Goal: Task Accomplishment & Management: Manage account settings

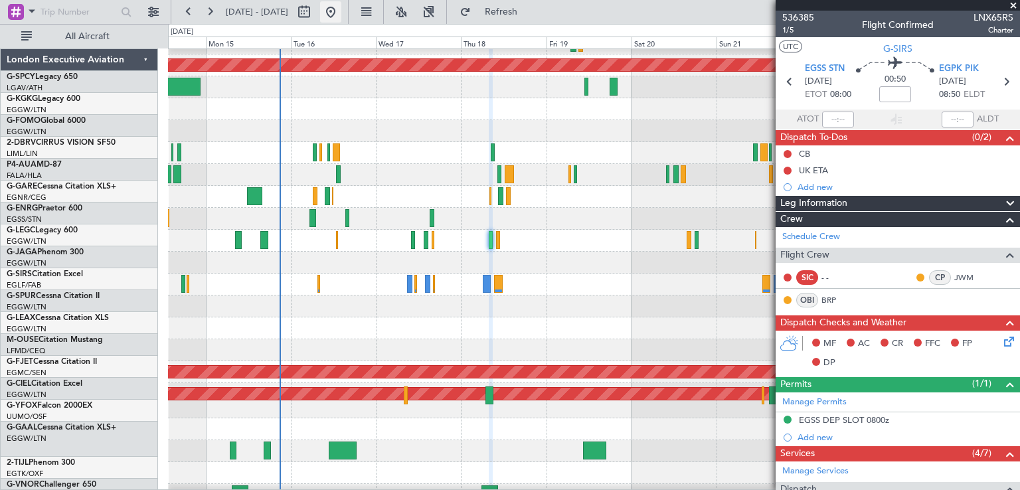
scroll to position [39, 0]
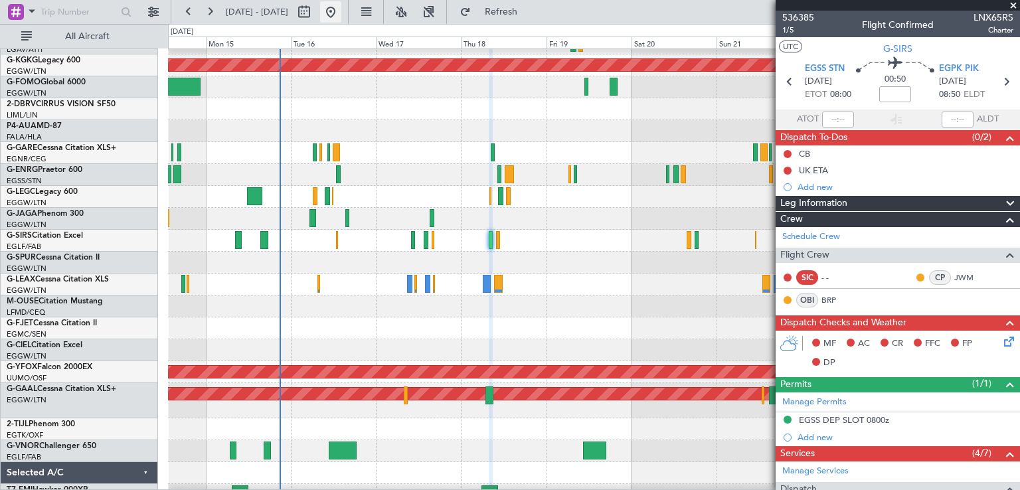
click at [341, 6] on button at bounding box center [330, 11] width 21 height 21
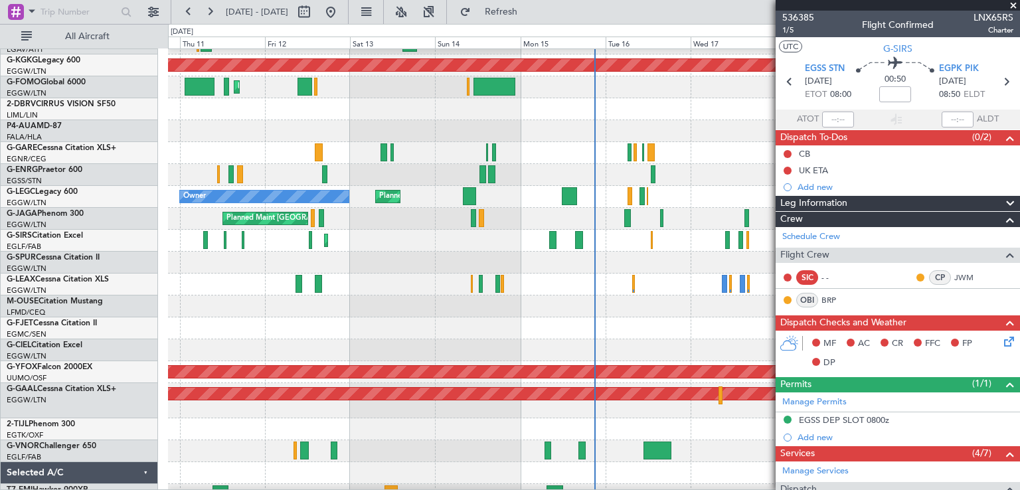
click at [1014, 3] on span at bounding box center [1013, 6] width 13 height 12
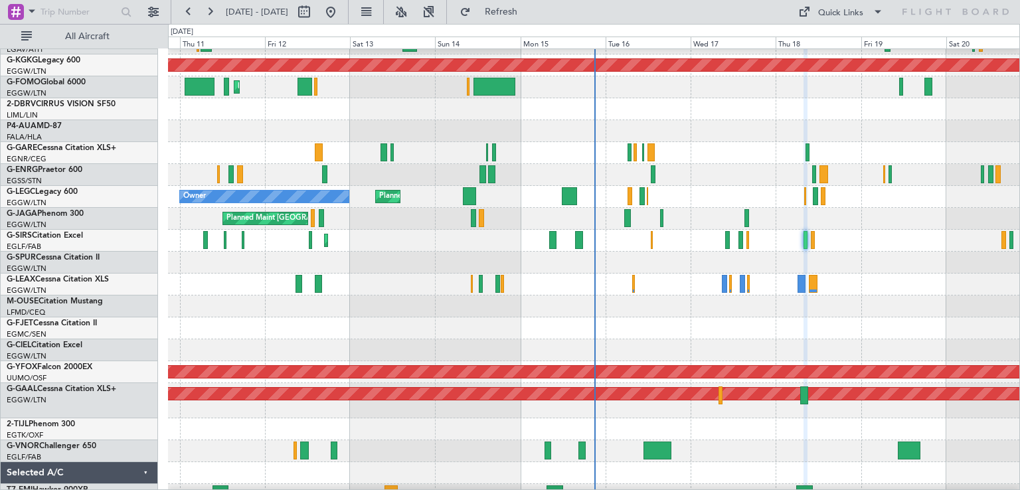
type input "0"
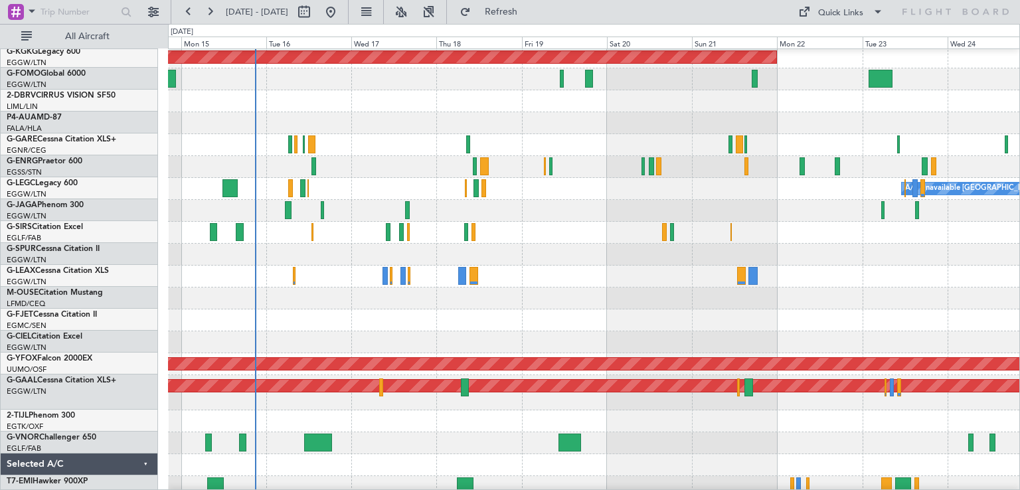
scroll to position [47, 0]
click at [789, 234] on div "Planned Maint [GEOGRAPHIC_DATA] ([GEOGRAPHIC_DATA])" at bounding box center [594, 233] width 852 height 22
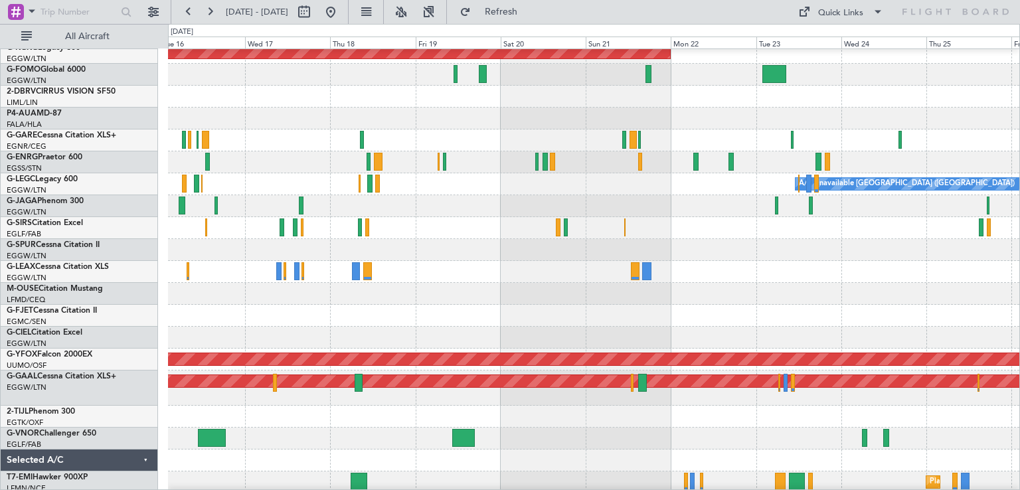
click at [718, 237] on div at bounding box center [594, 228] width 852 height 22
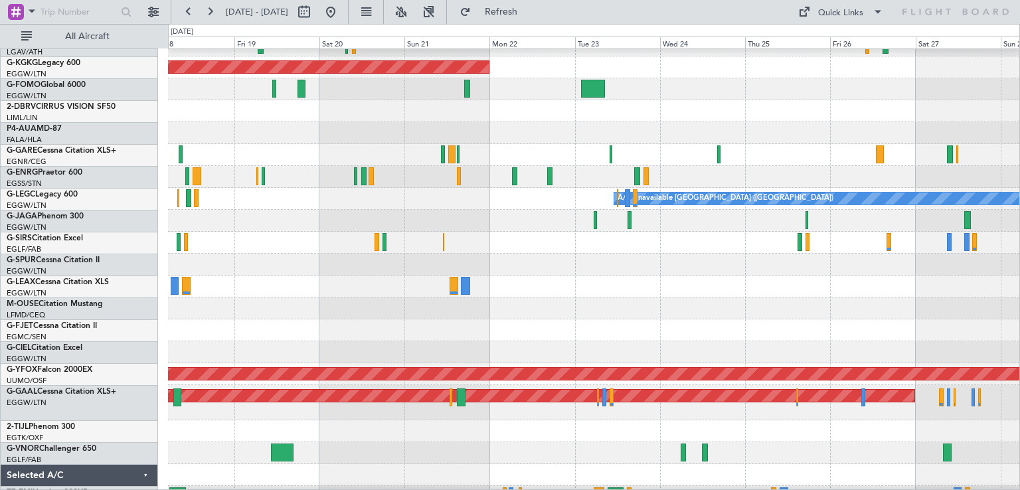
scroll to position [38, 0]
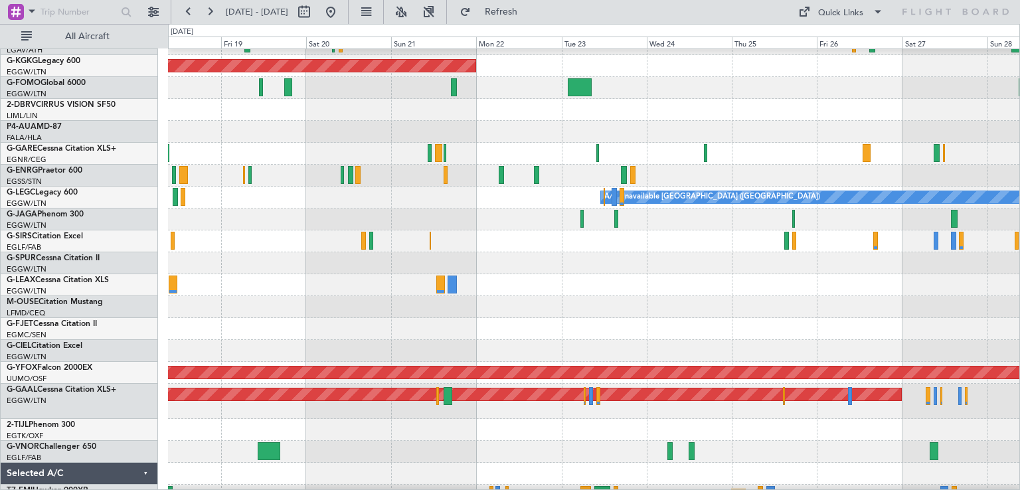
click at [671, 173] on div at bounding box center [594, 176] width 852 height 22
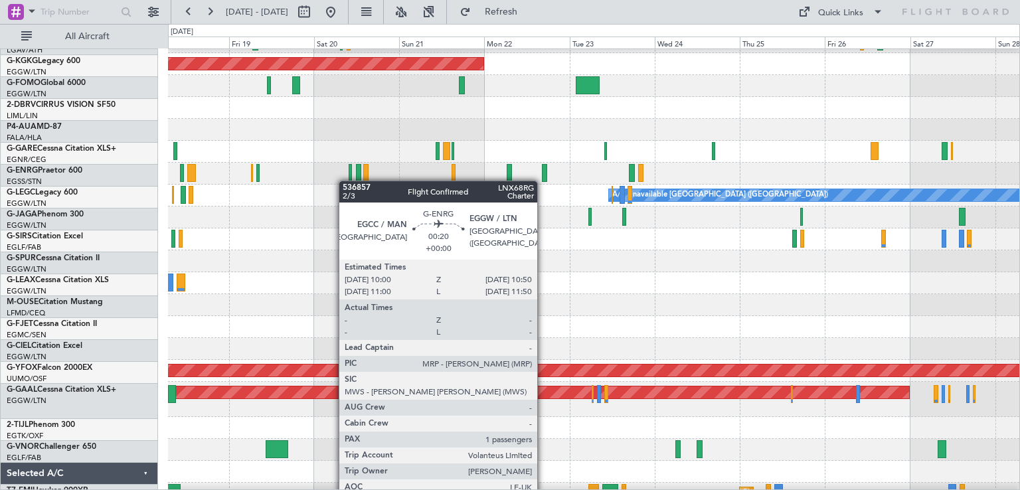
scroll to position [40, 0]
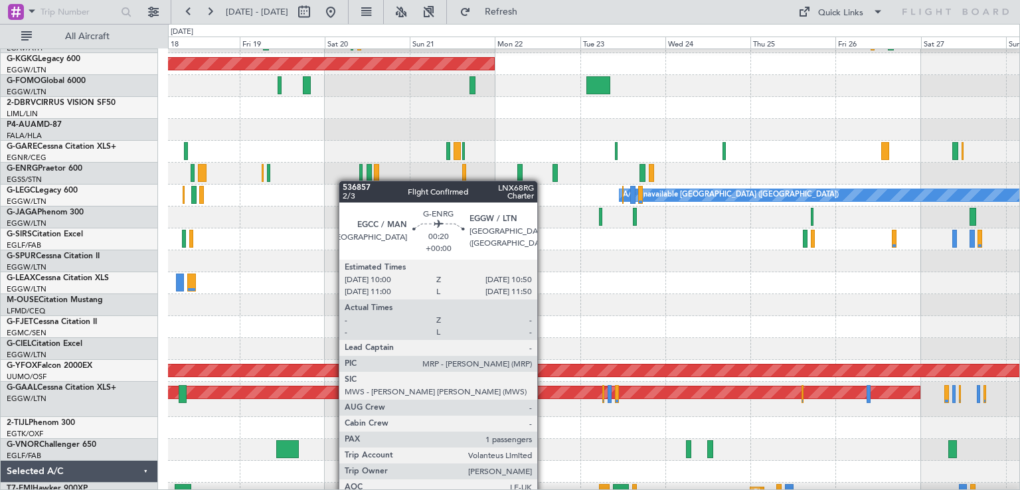
click at [361, 180] on div at bounding box center [360, 173] width 3 height 18
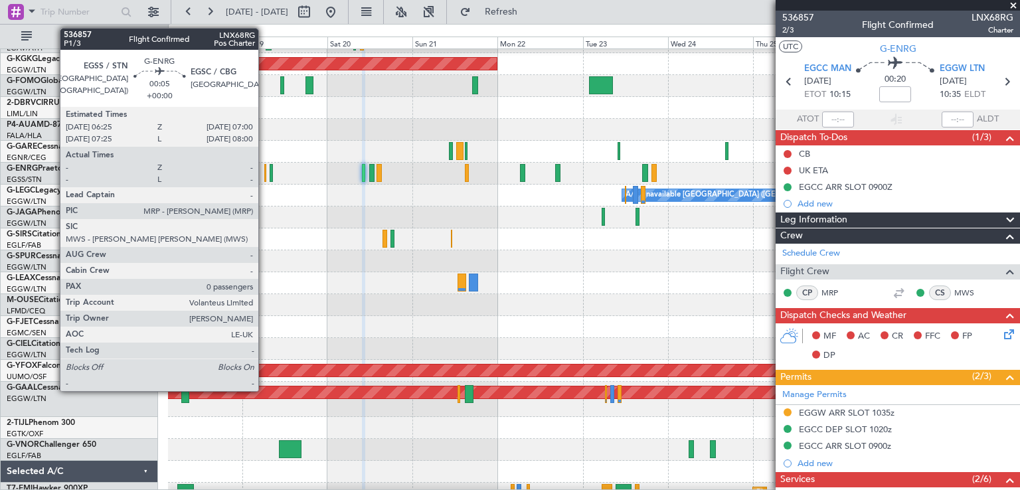
click at [264, 179] on div at bounding box center [265, 173] width 3 height 18
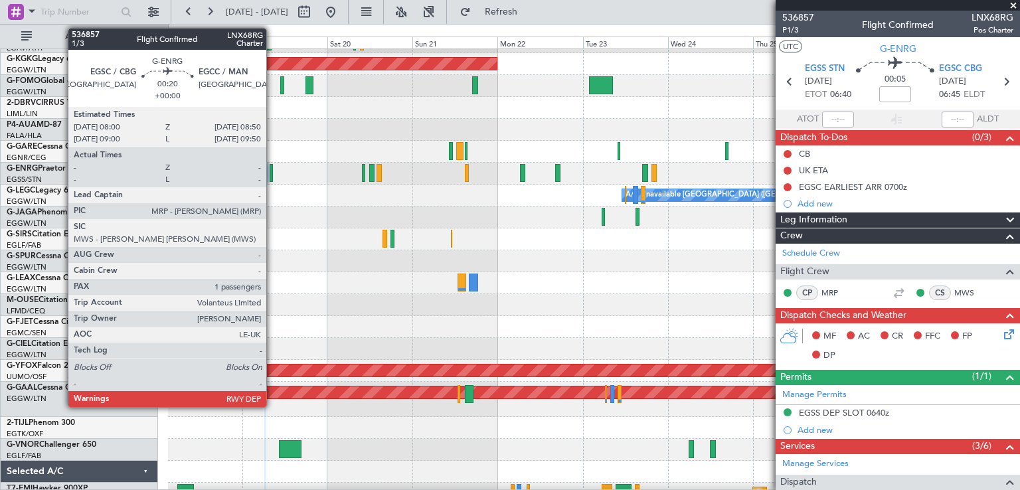
click at [272, 179] on div at bounding box center [271, 173] width 3 height 18
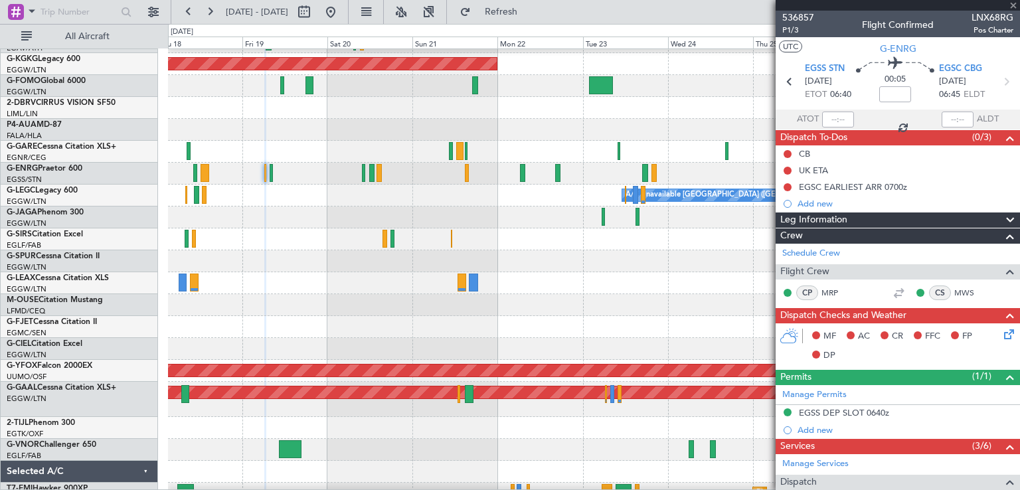
type input "1"
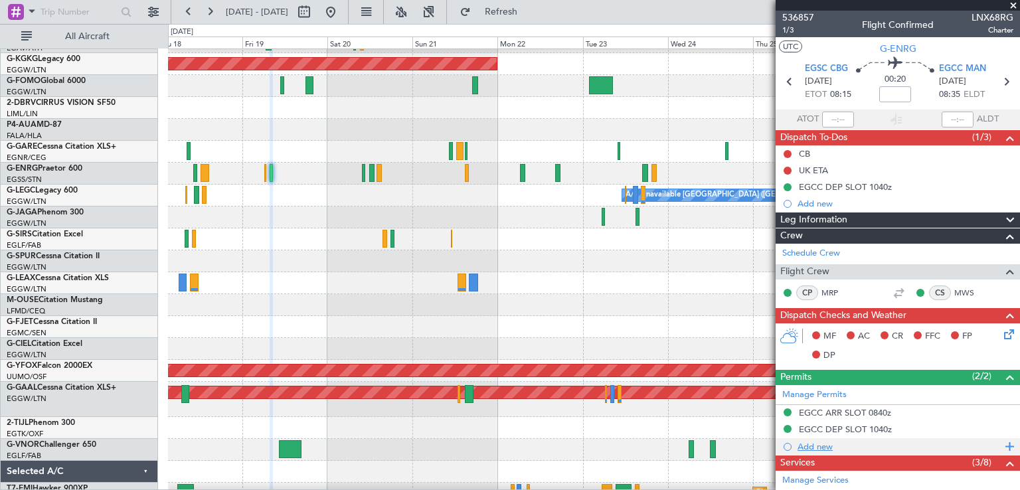
scroll to position [314, 0]
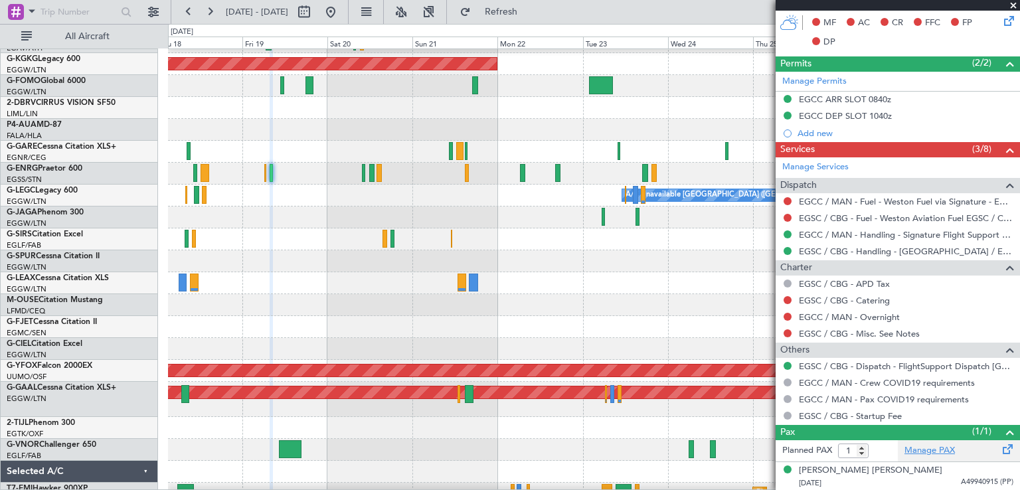
click at [916, 450] on link "Manage PAX" at bounding box center [930, 450] width 50 height 13
click at [529, 8] on span "Refresh" at bounding box center [502, 11] width 56 height 9
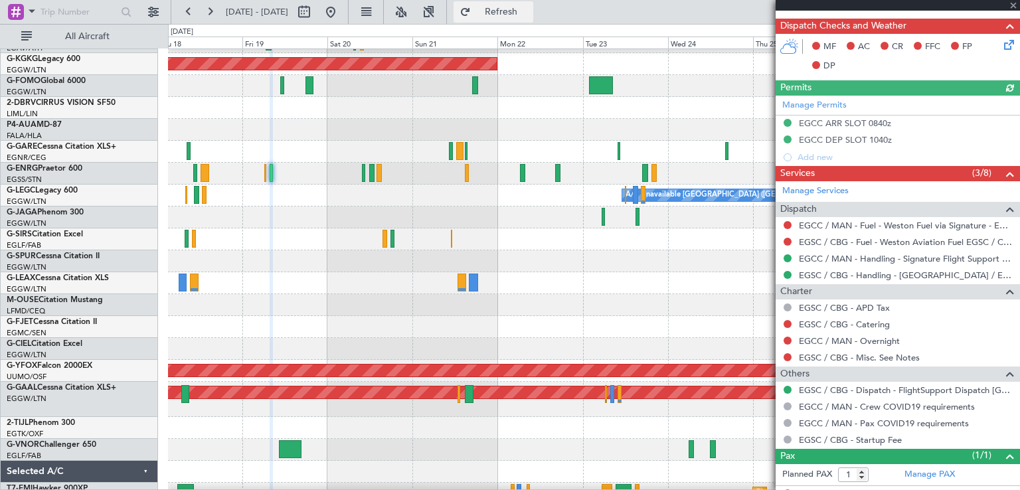
scroll to position [337, 0]
